Goal: Use online tool/utility: Utilize a website feature to perform a specific function

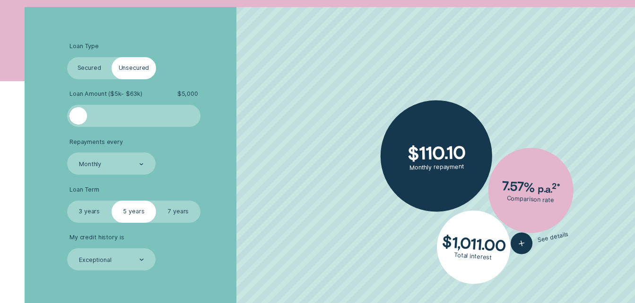
scroll to position [216, 0]
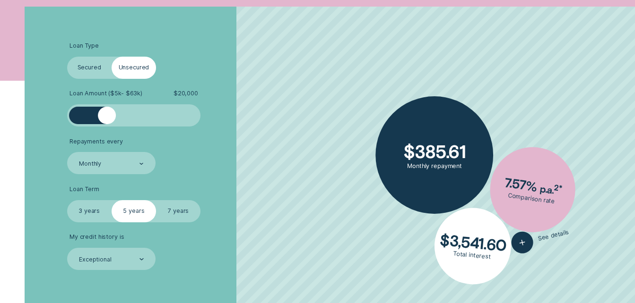
drag, startPoint x: 85, startPoint y: 116, endPoint x: 108, endPoint y: 127, distance: 25.6
click at [108, 127] on ul "Loan Type Select Loan Type Secured Unsecured Loan Amount ( $5k - $63k ) $ 20,00…" at bounding box center [169, 156] width 205 height 228
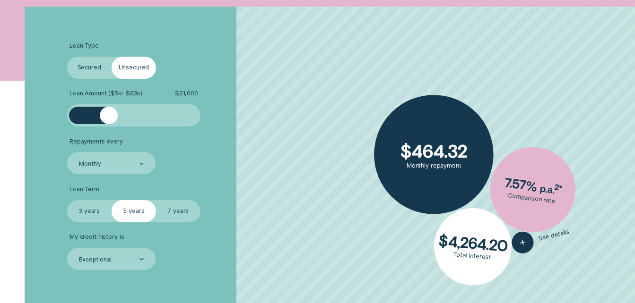
click at [109, 117] on div at bounding box center [109, 116] width 18 height 18
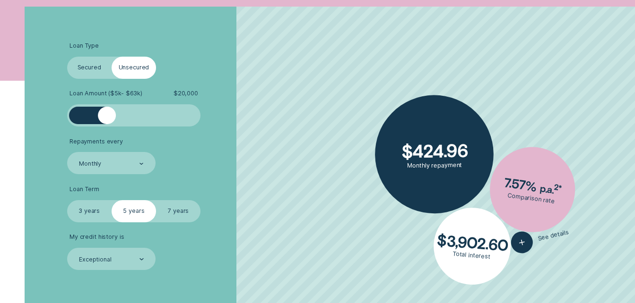
click at [107, 116] on div at bounding box center [107, 116] width 18 height 18
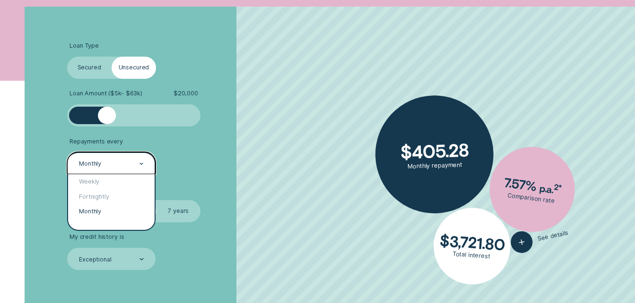
click at [140, 161] on div at bounding box center [141, 163] width 4 height 21
click at [121, 191] on div "Fortnightly" at bounding box center [111, 196] width 87 height 15
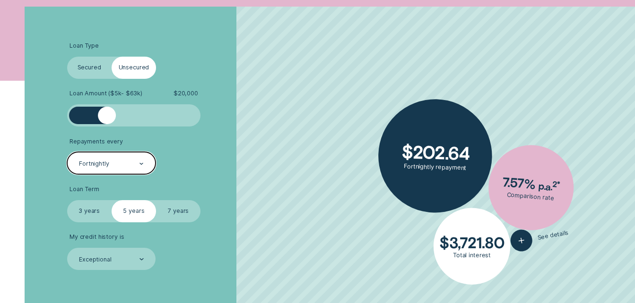
click at [90, 214] on label "3 years" at bounding box center [89, 211] width 44 height 22
click at [67, 200] on input "3 years" at bounding box center [67, 200] width 0 height 0
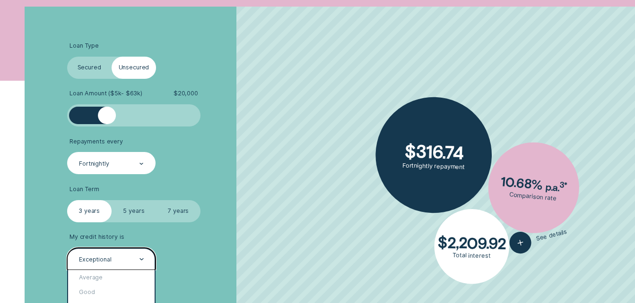
click at [140, 258] on div at bounding box center [141, 259] width 4 height 21
click at [107, 292] on div "Good" at bounding box center [111, 292] width 87 height 15
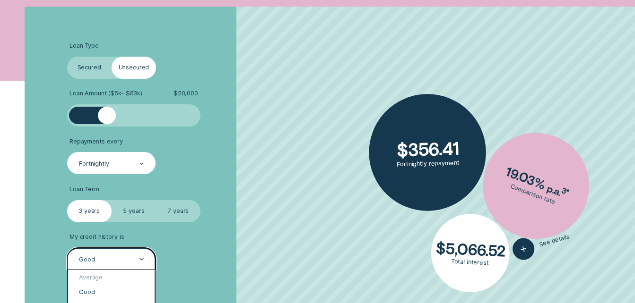
click at [135, 259] on div "Good" at bounding box center [111, 260] width 66 height 9
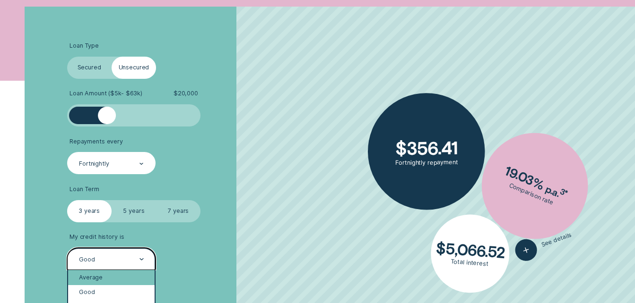
click at [104, 276] on div "Average" at bounding box center [111, 277] width 87 height 15
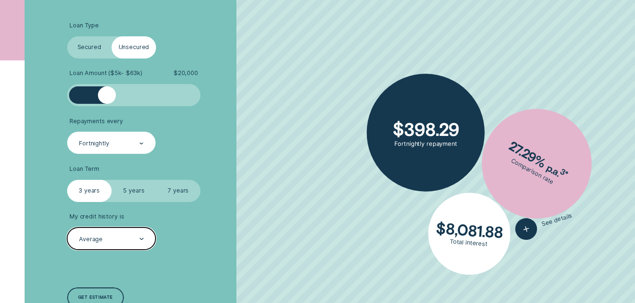
scroll to position [247, 0]
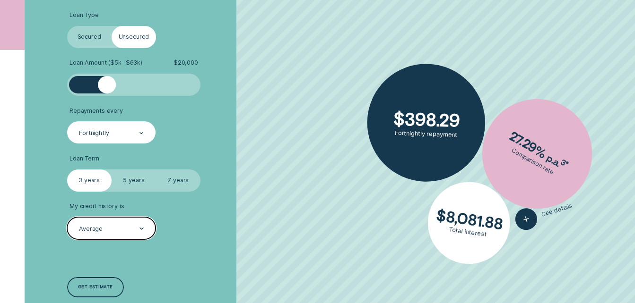
click at [141, 229] on icon at bounding box center [141, 228] width 3 height 1
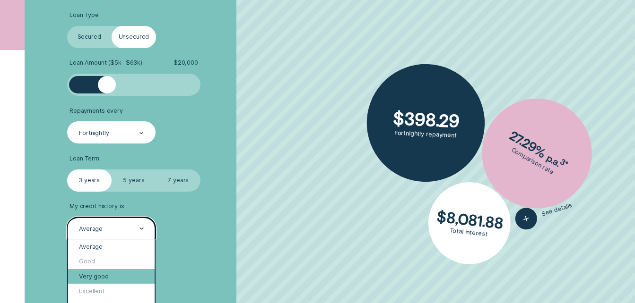
click at [106, 273] on div "Very good" at bounding box center [111, 276] width 87 height 15
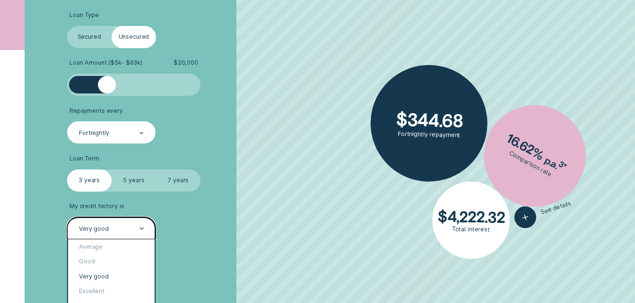
click at [145, 227] on div "Very good" at bounding box center [111, 228] width 89 height 22
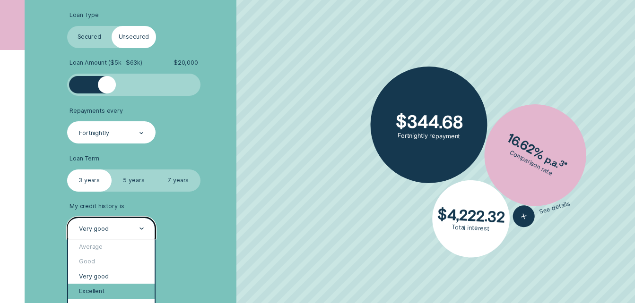
click at [103, 295] on div "Excellent" at bounding box center [111, 291] width 87 height 15
